Goal: Information Seeking & Learning: Learn about a topic

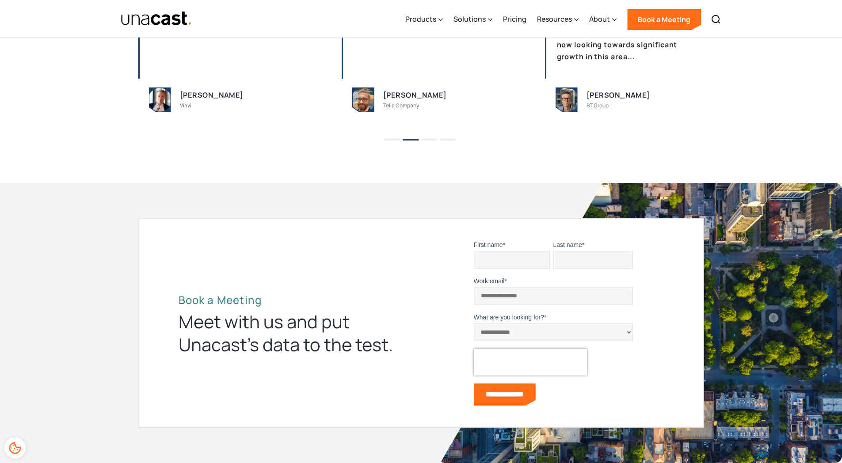
scroll to position [1812, 0]
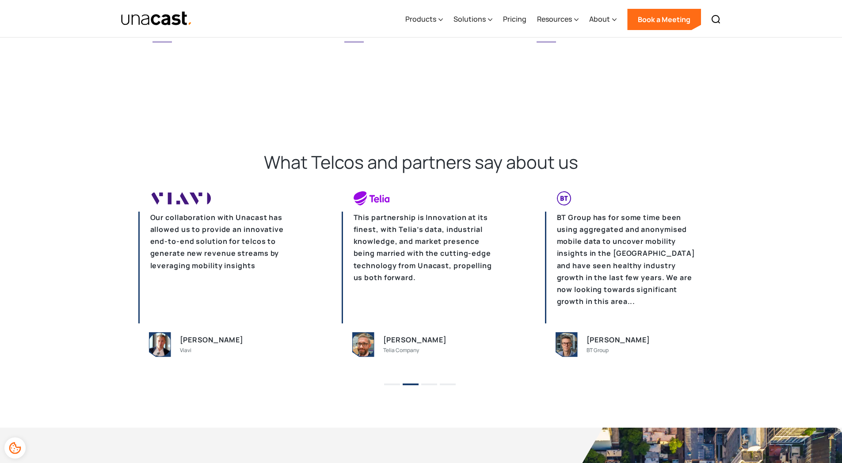
click at [370, 202] on img at bounding box center [384, 198] width 61 height 14
click at [375, 199] on img at bounding box center [384, 198] width 61 height 14
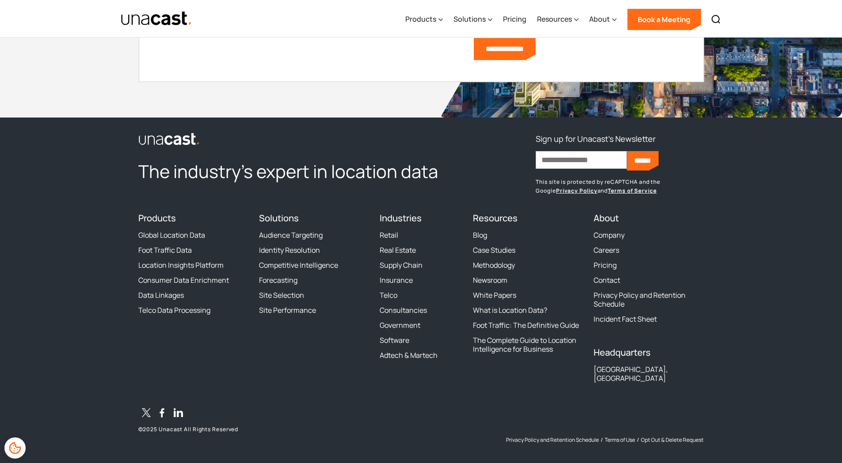
scroll to position [2402, 0]
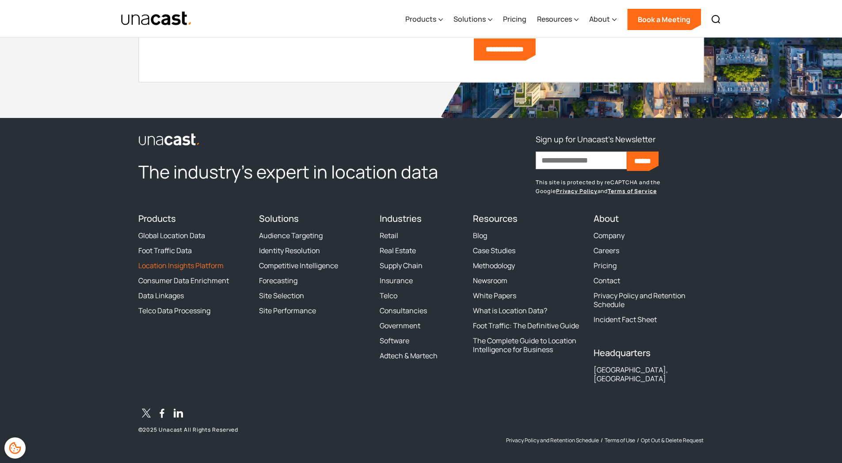
click at [179, 266] on link "Location Insights Platform" at bounding box center [180, 265] width 85 height 9
